Goal: Task Accomplishment & Management: Use online tool/utility

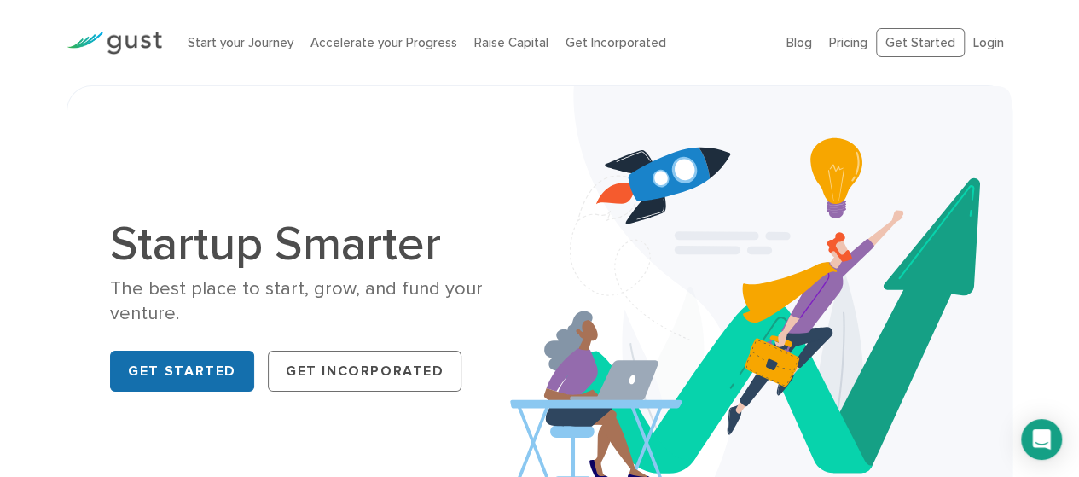
click at [151, 379] on link "Get Started" at bounding box center [182, 370] width 144 height 41
click at [596, 39] on link "Get Incorporated" at bounding box center [615, 42] width 101 height 15
